Goal: Information Seeking & Learning: Learn about a topic

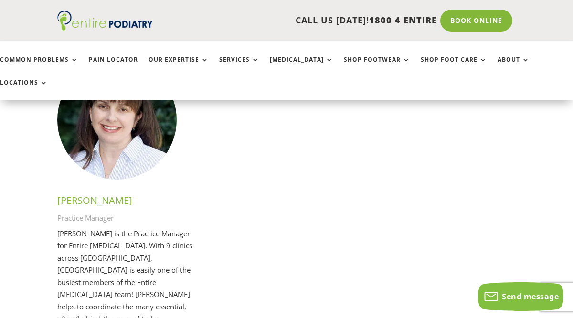
scroll to position [2929, 0]
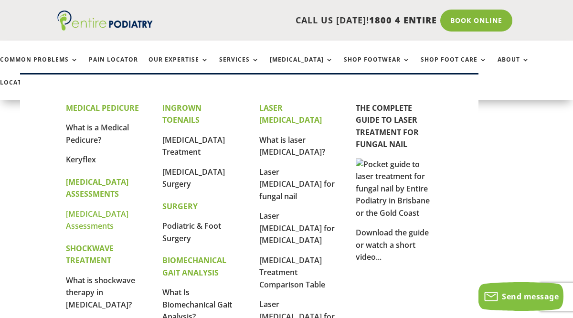
click at [95, 213] on link "[MEDICAL_DATA] Assessments" at bounding box center [97, 220] width 63 height 23
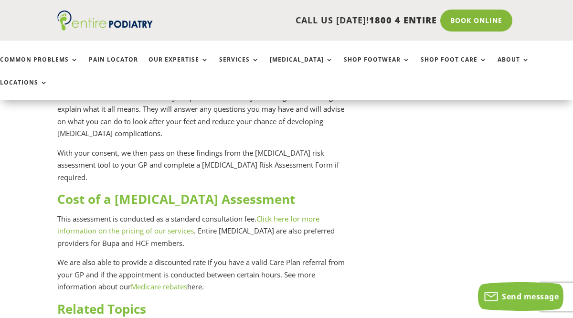
scroll to position [1550, 0]
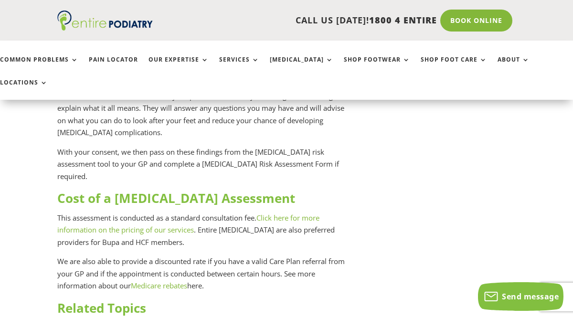
click at [164, 281] on link "Medicare rebates" at bounding box center [159, 286] width 56 height 10
